Goal: Transaction & Acquisition: Purchase product/service

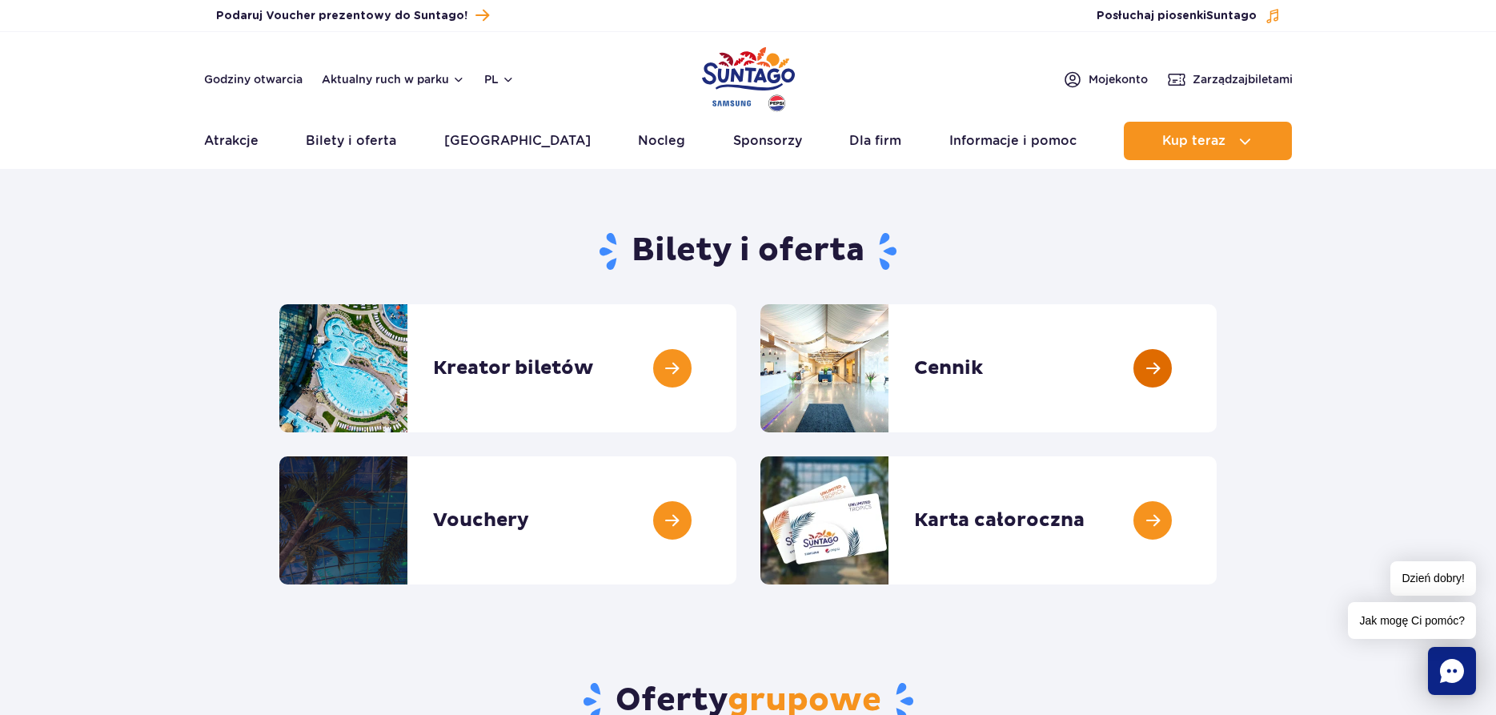
click at [1217, 363] on link at bounding box center [1217, 368] width 0 height 128
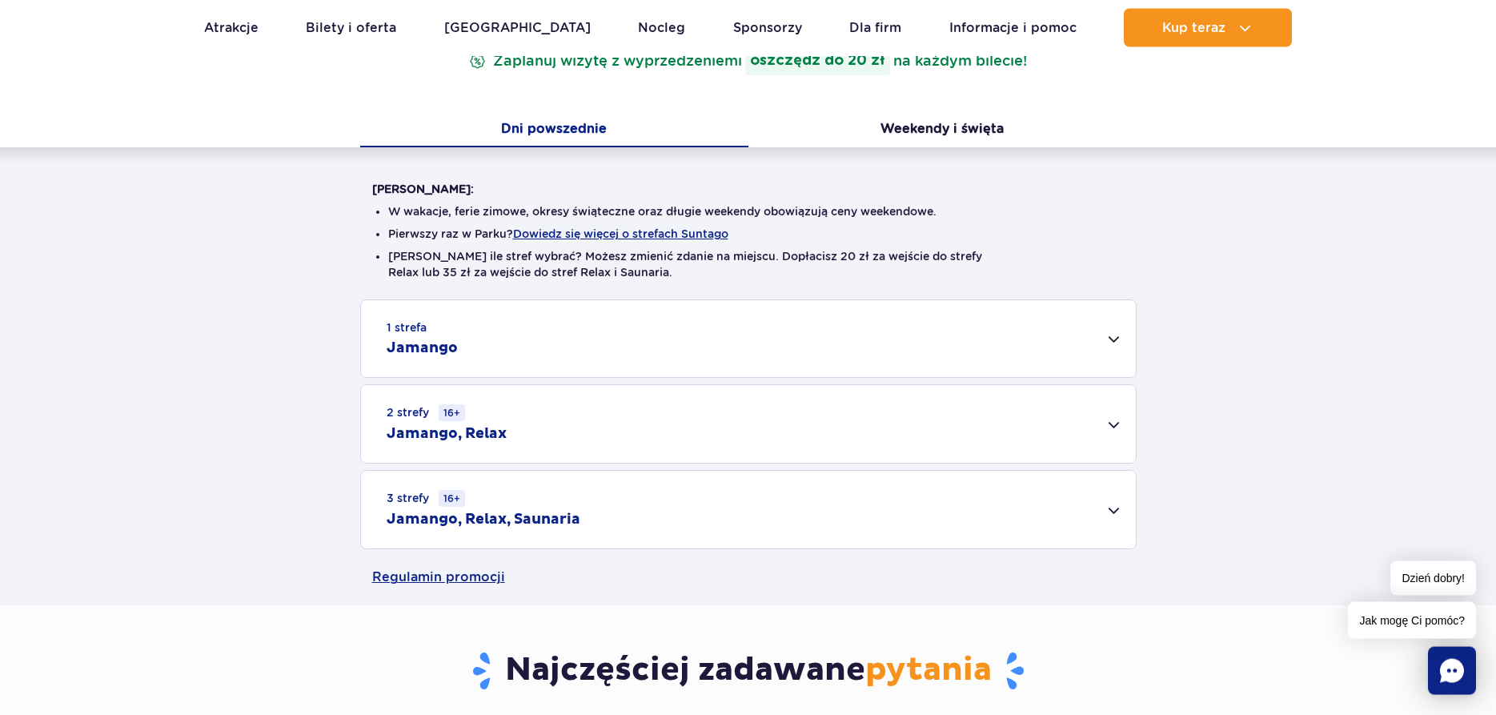
scroll to position [327, 0]
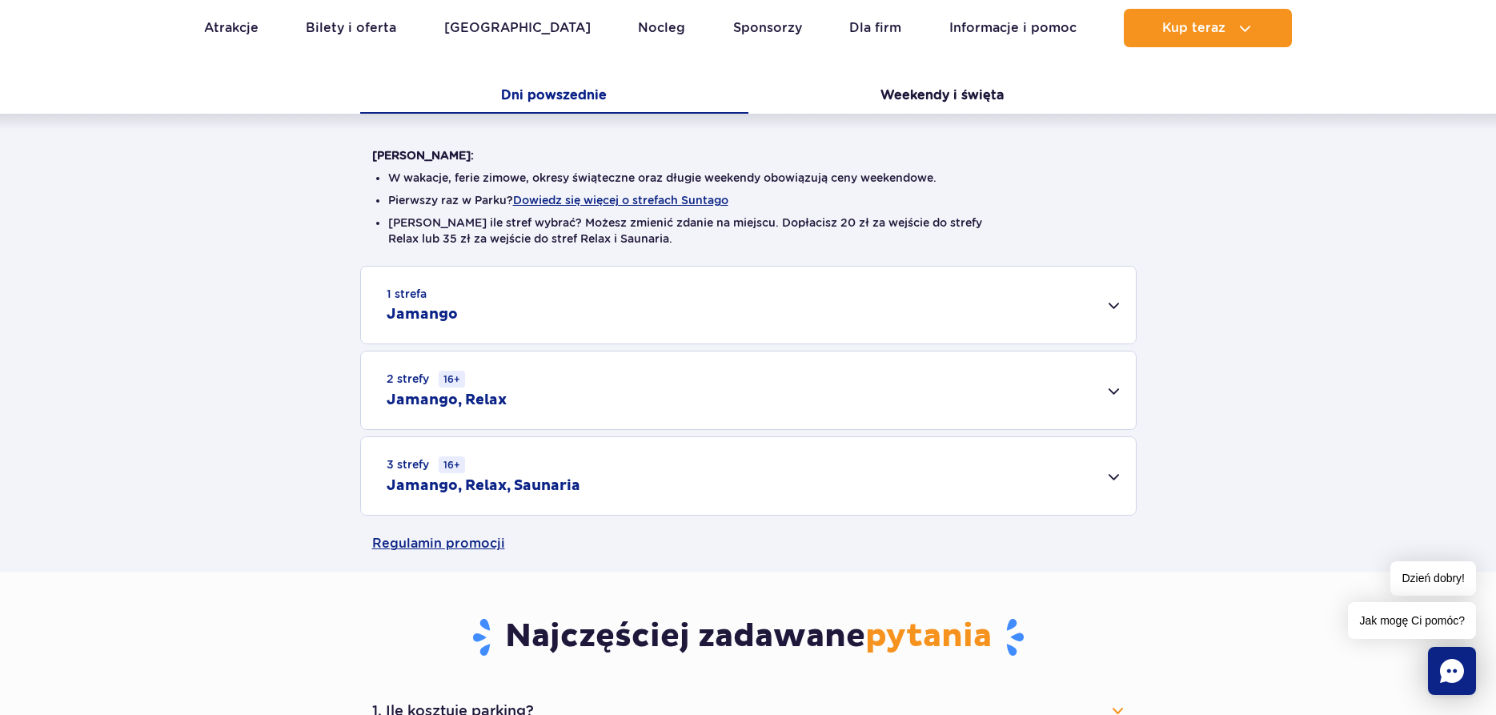
click at [1102, 304] on div "1 strefa Jamango" at bounding box center [748, 305] width 775 height 77
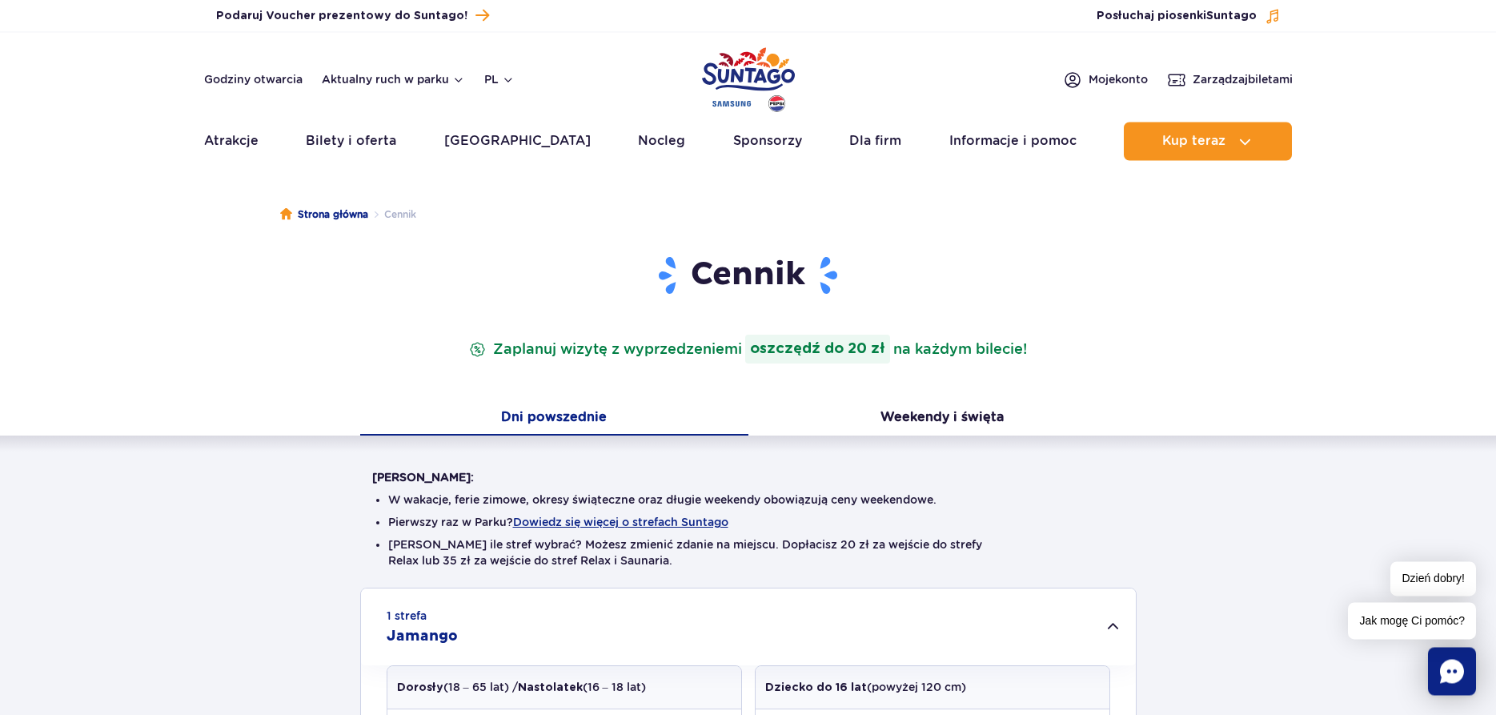
scroll to position [0, 0]
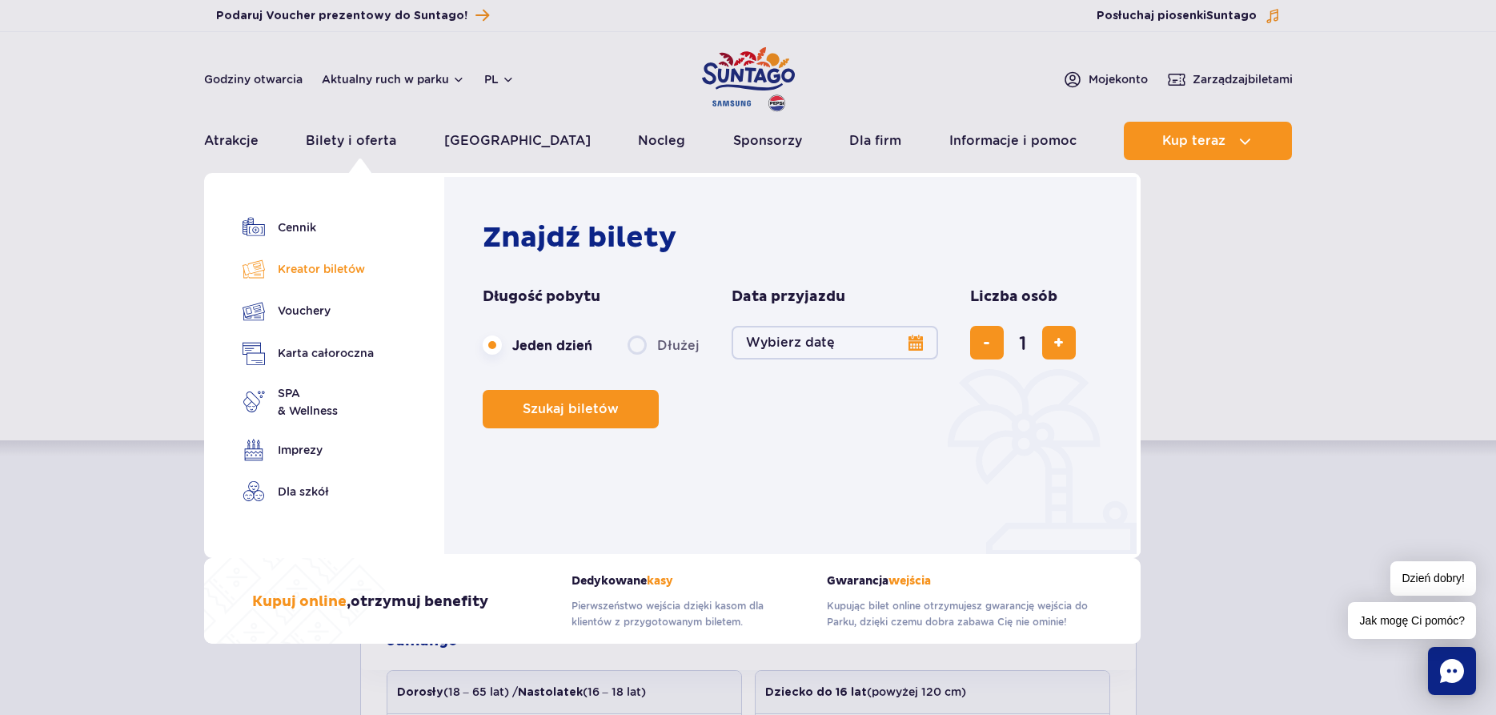
click at [287, 267] on link "Kreator biletów" at bounding box center [308, 269] width 131 height 22
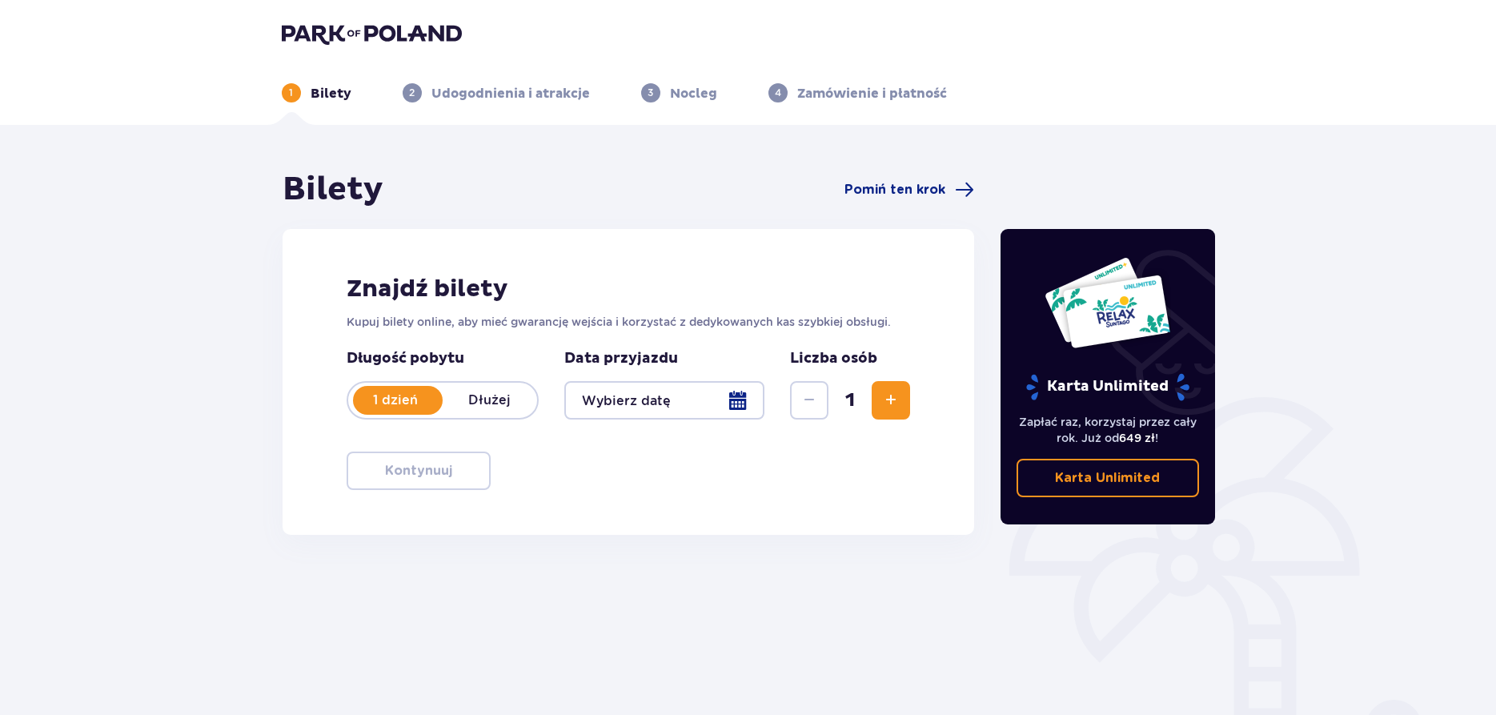
click at [734, 396] on div at bounding box center [664, 400] width 201 height 38
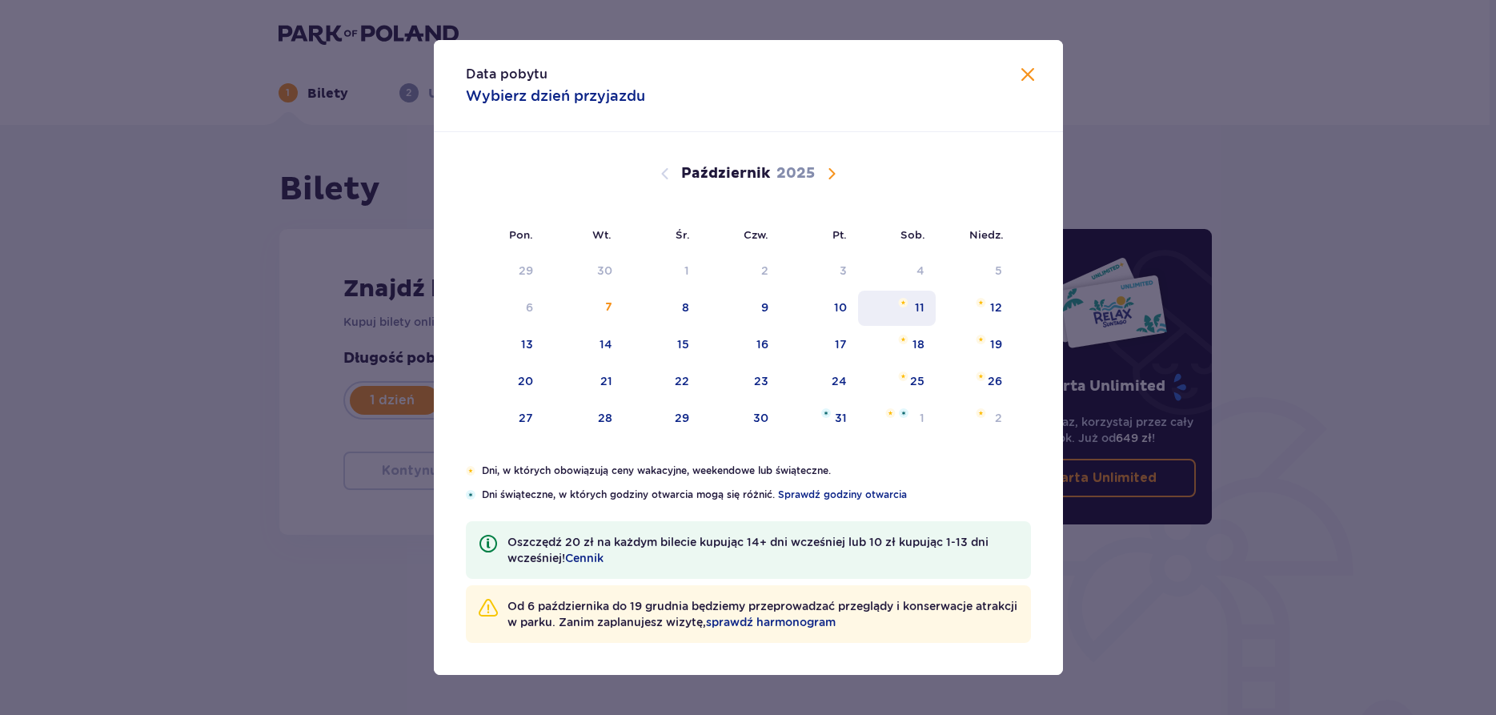
click at [917, 308] on div "11" at bounding box center [920, 307] width 10 height 16
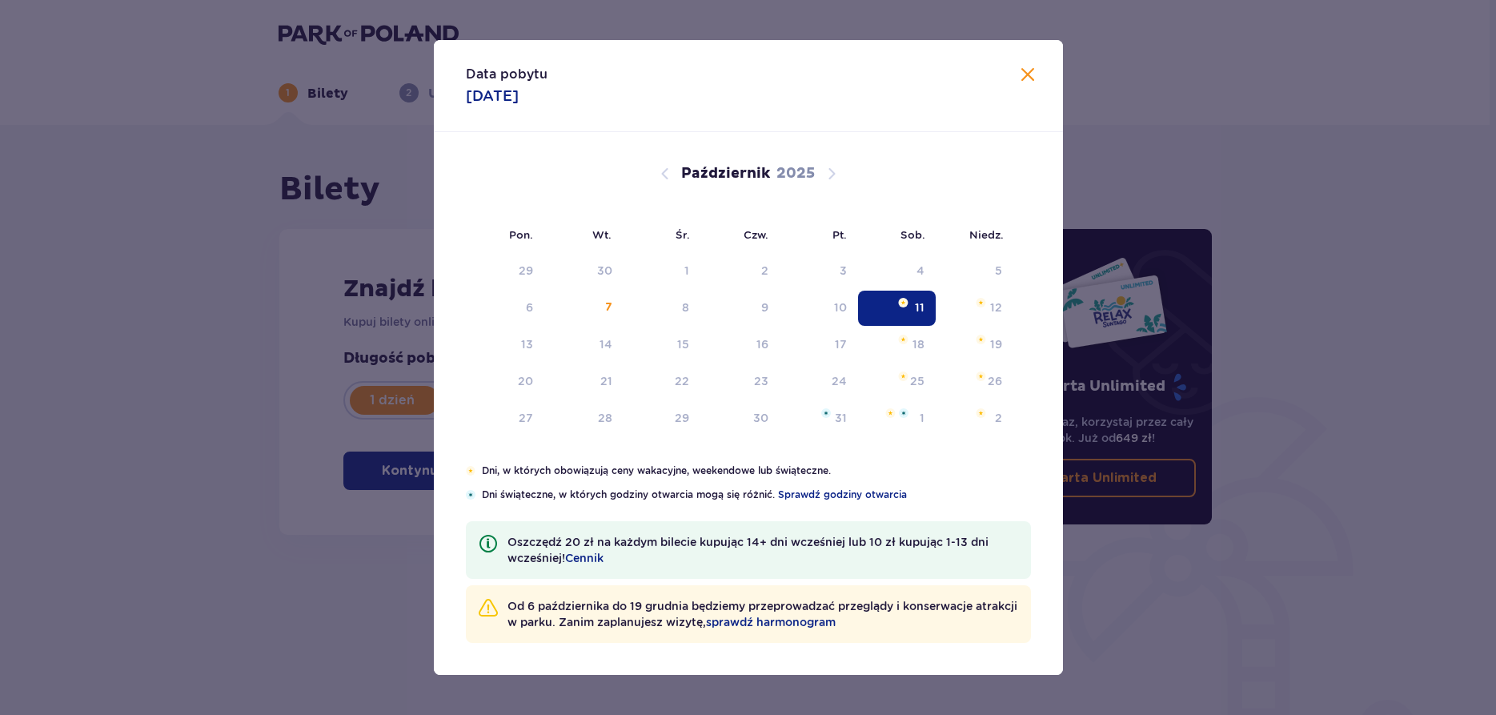
type input "11.10.25"
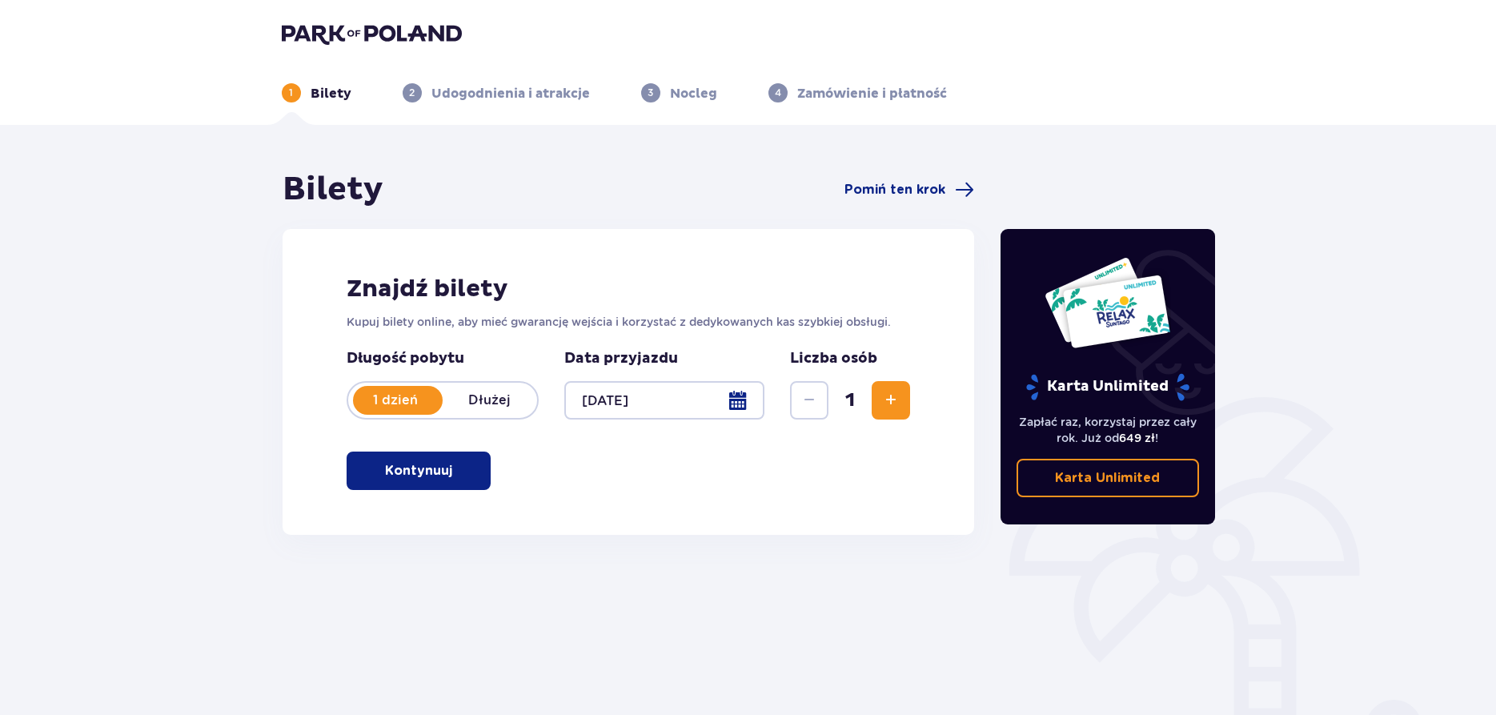
click at [884, 400] on span "Zwiększ" at bounding box center [891, 400] width 19 height 19
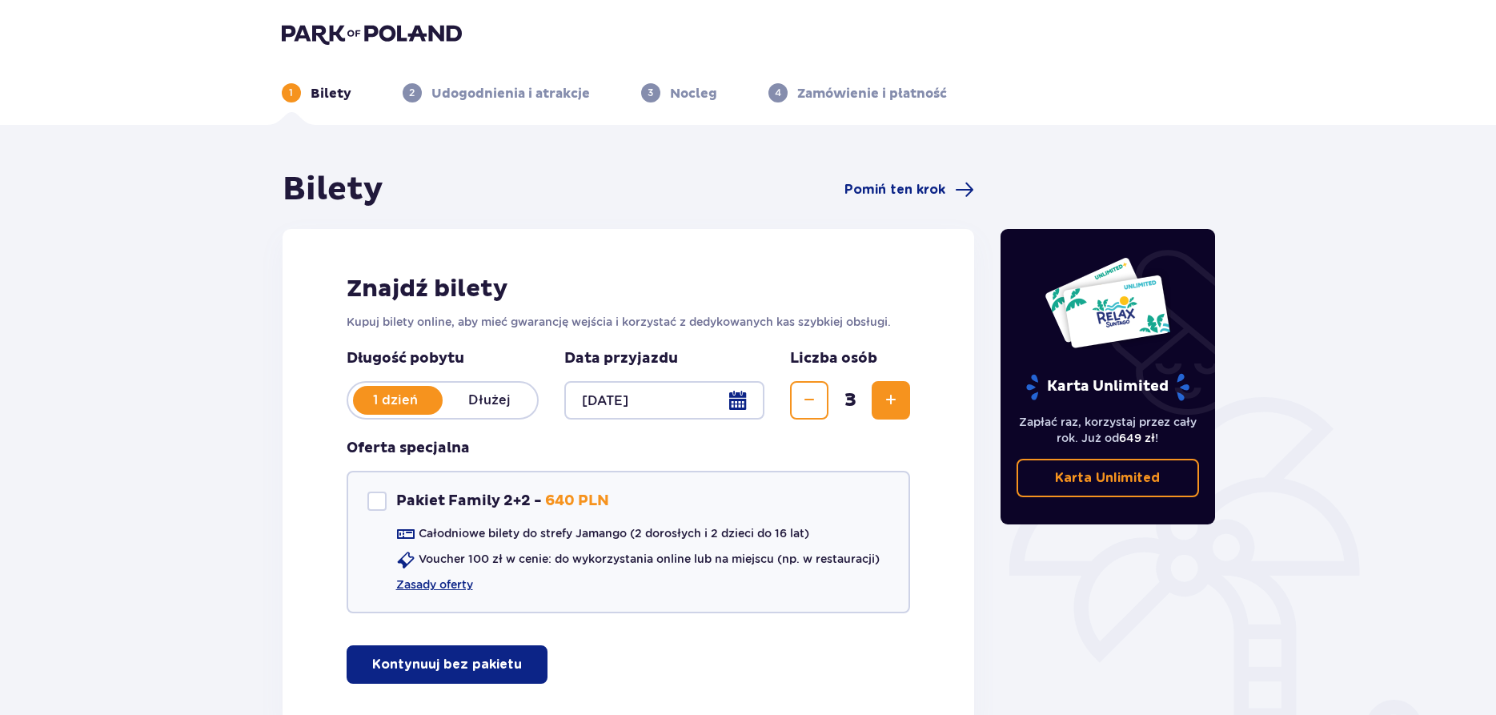
click at [884, 400] on span "Zwiększ" at bounding box center [891, 400] width 19 height 19
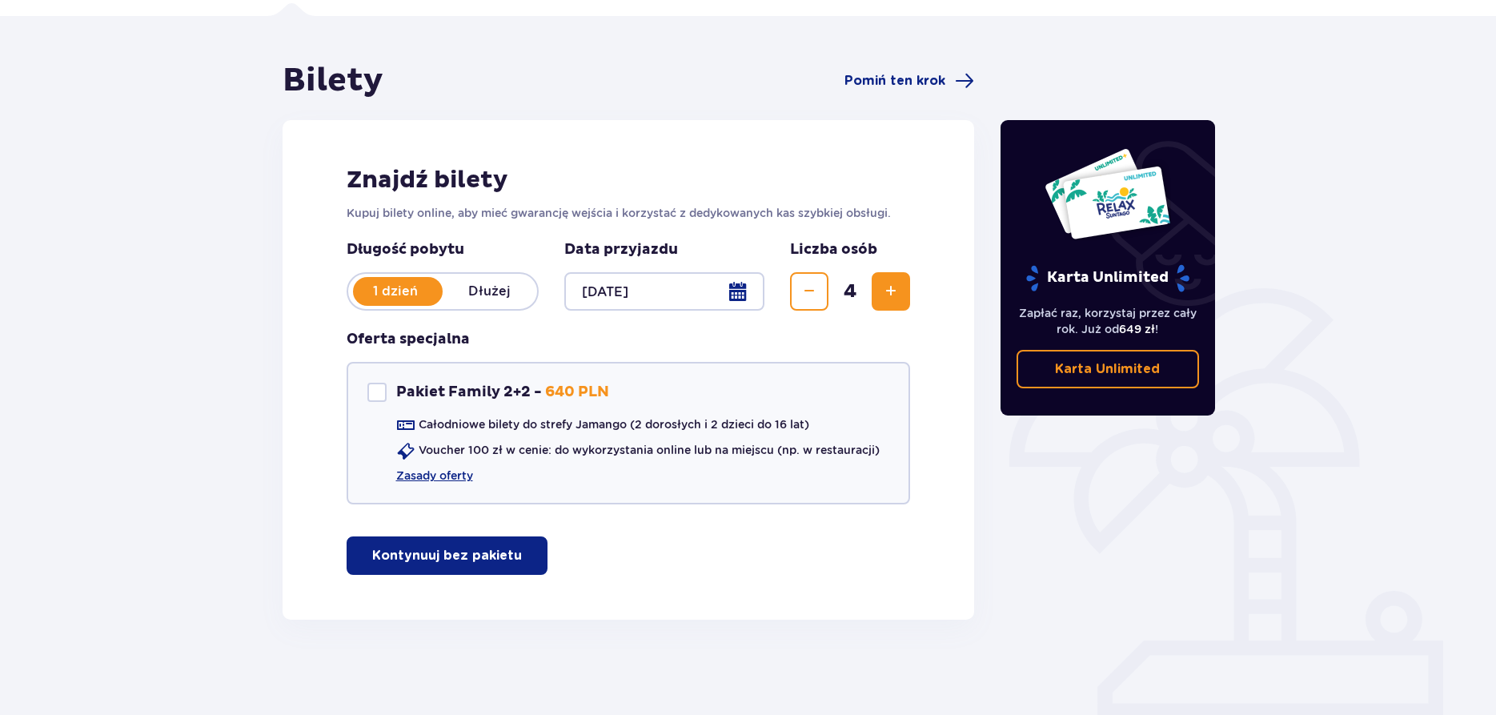
scroll to position [110, 0]
